Goal: Navigation & Orientation: Find specific page/section

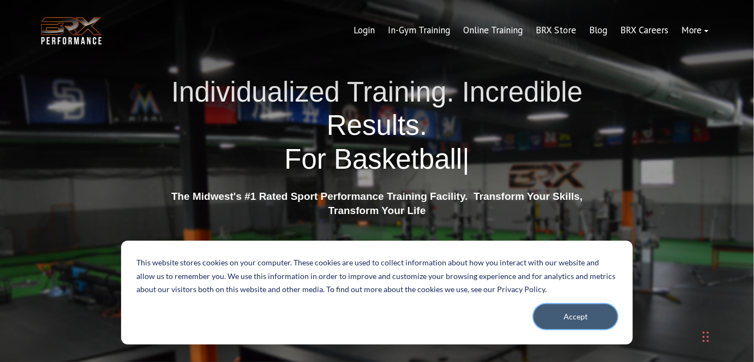
click at [575, 316] on button "Accept" at bounding box center [575, 316] width 84 height 25
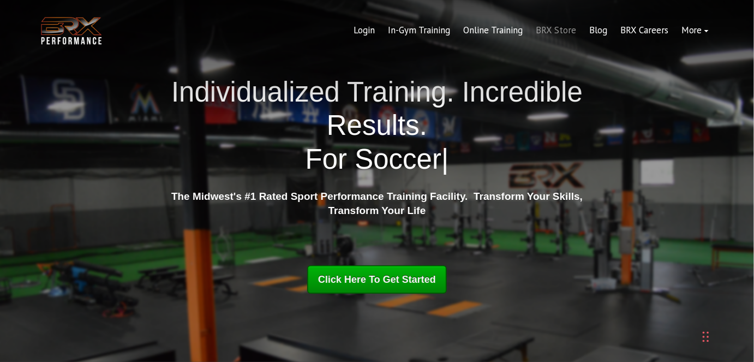
click at [568, 28] on link "BRX Store" at bounding box center [555, 30] width 53 height 26
